Goal: Check status: Check status

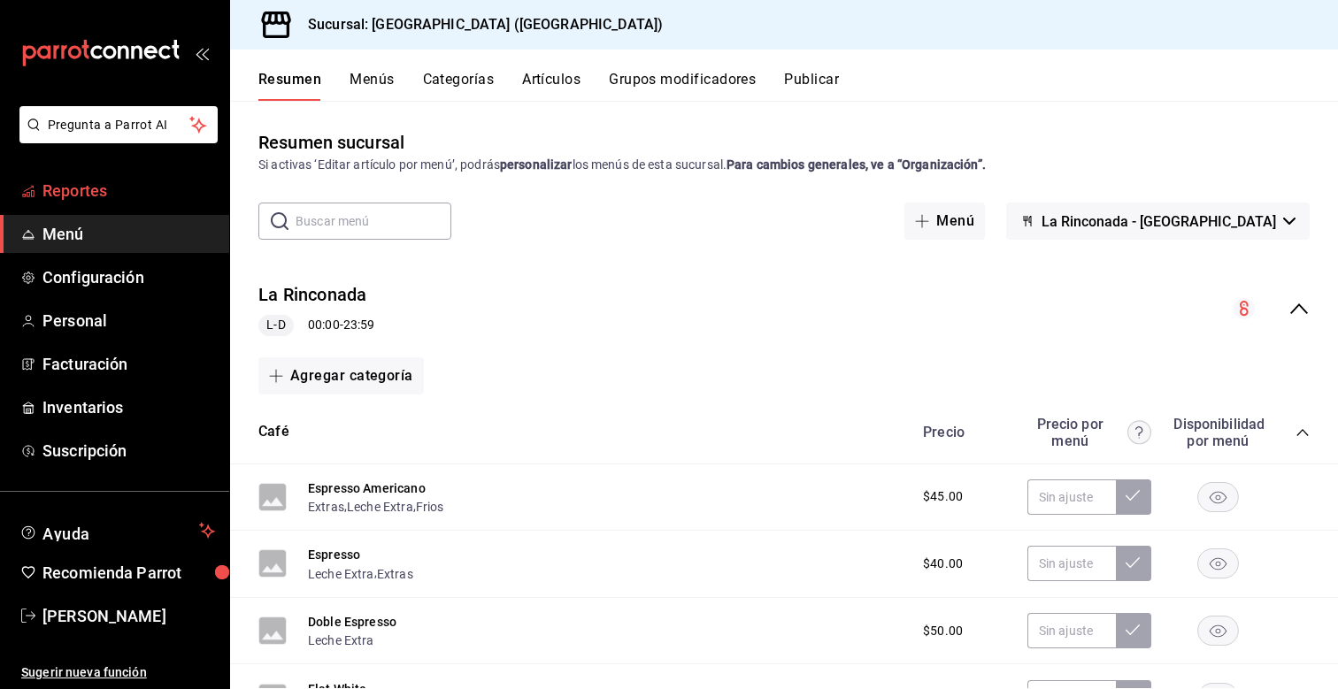
click at [113, 190] on span "Reportes" at bounding box center [128, 191] width 173 height 24
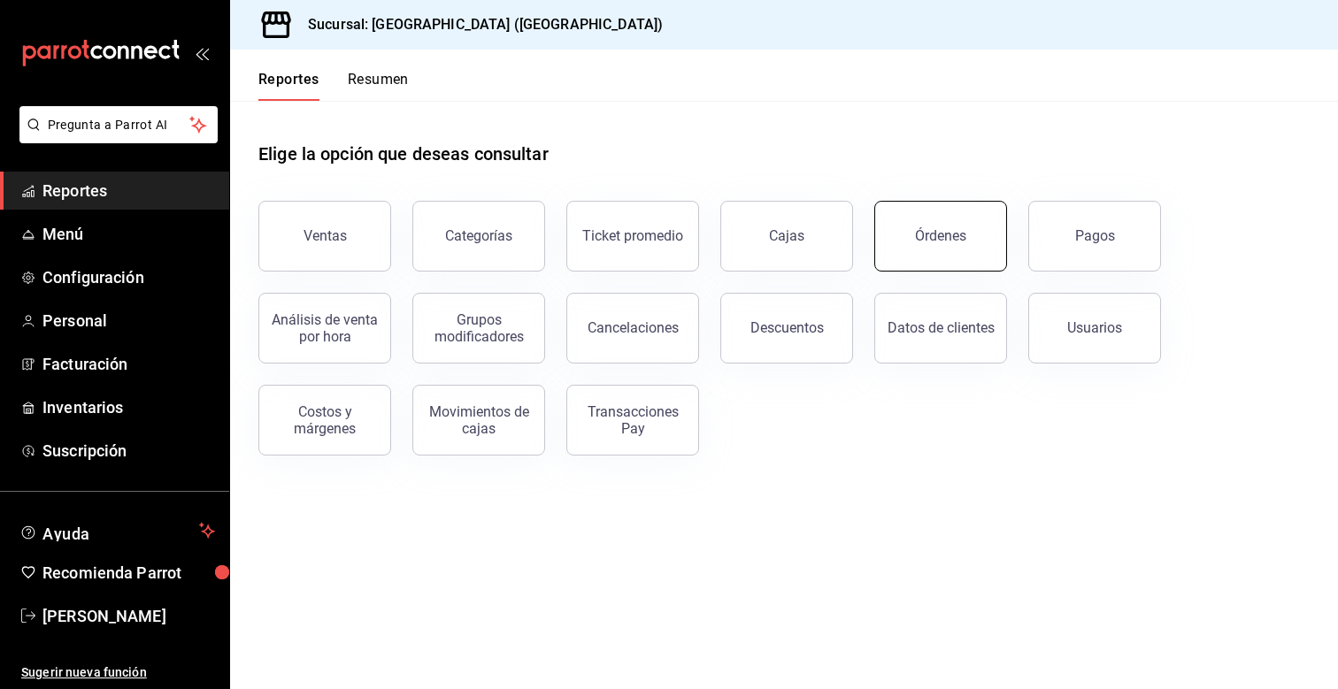
click at [946, 233] on div "Órdenes" at bounding box center [940, 235] width 51 height 17
